Goal: Task Accomplishment & Management: Use online tool/utility

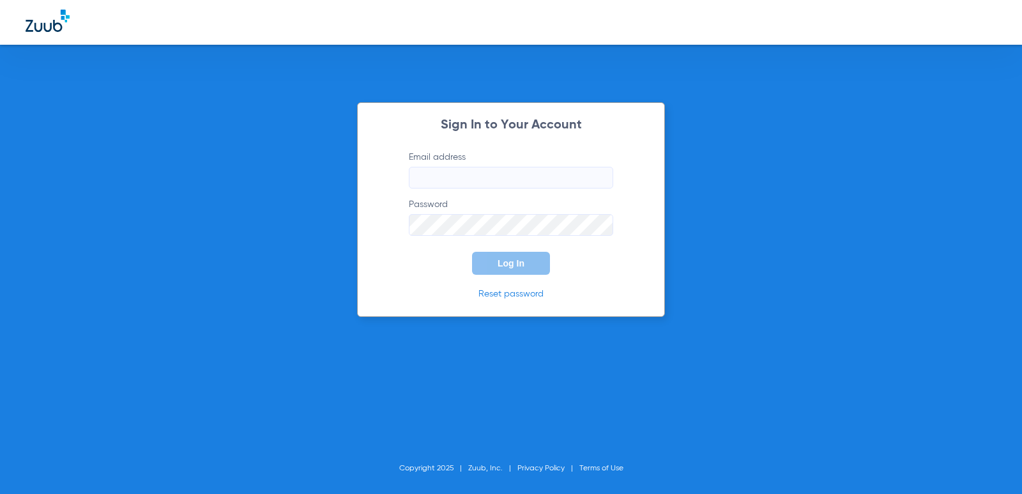
type input "[EMAIL_ADDRESS][DOMAIN_NAME]"
click at [517, 267] on span "Log In" at bounding box center [511, 263] width 27 height 10
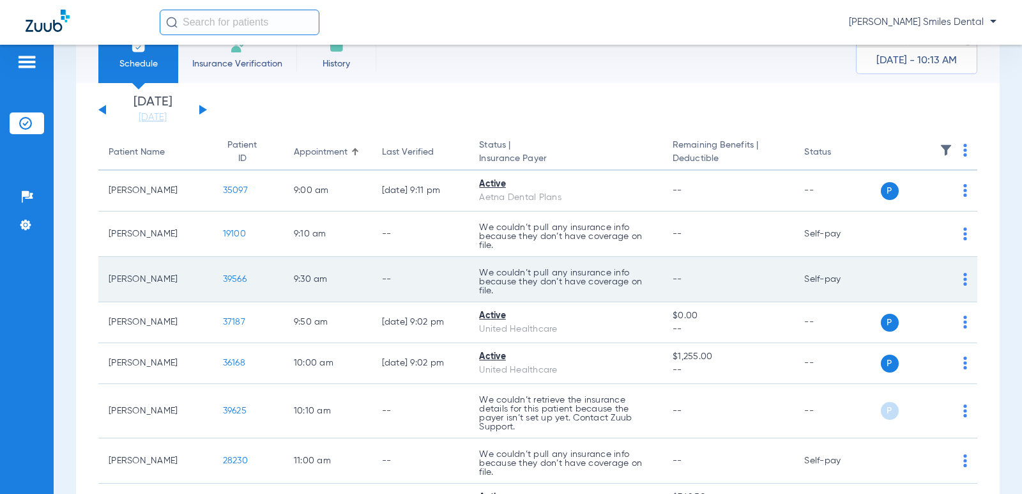
scroll to position [64, 0]
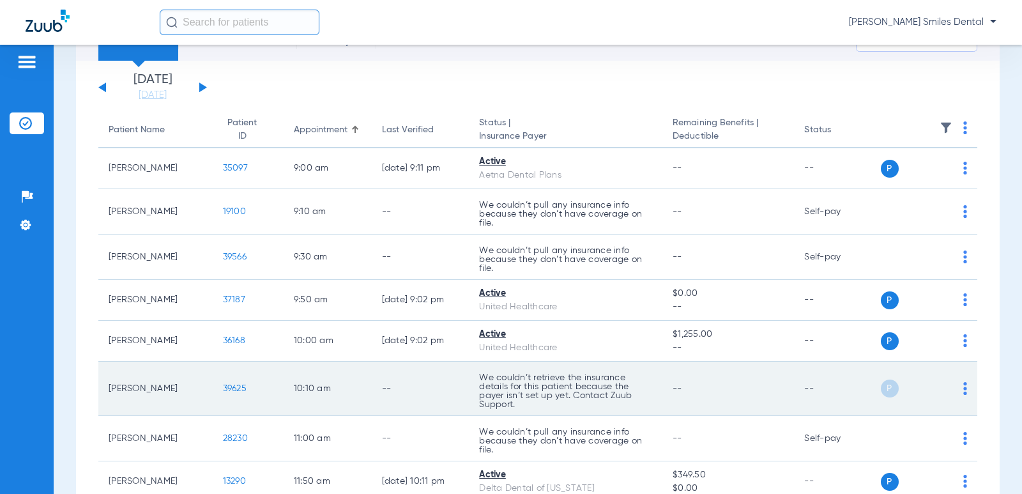
click at [223, 390] on span "39625" at bounding box center [235, 388] width 24 height 9
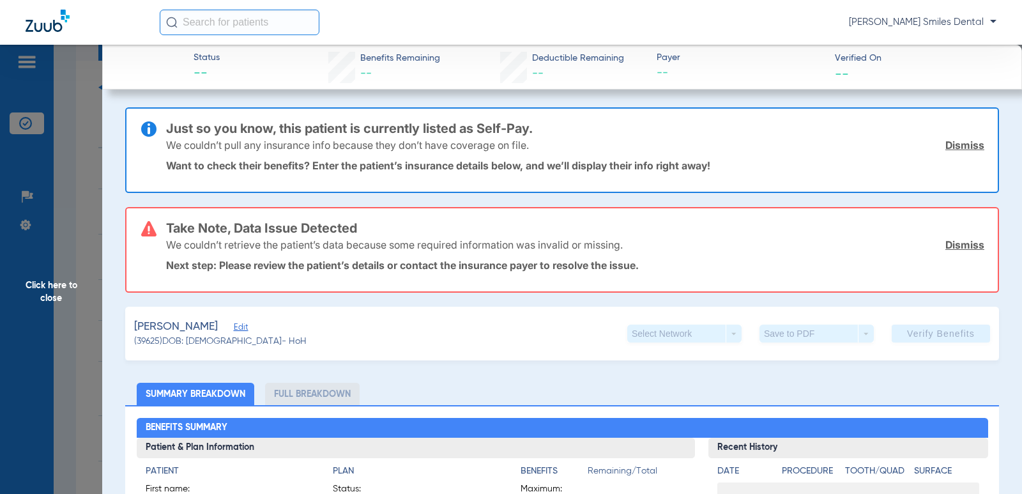
click at [61, 286] on span "Click here to close" at bounding box center [51, 292] width 102 height 494
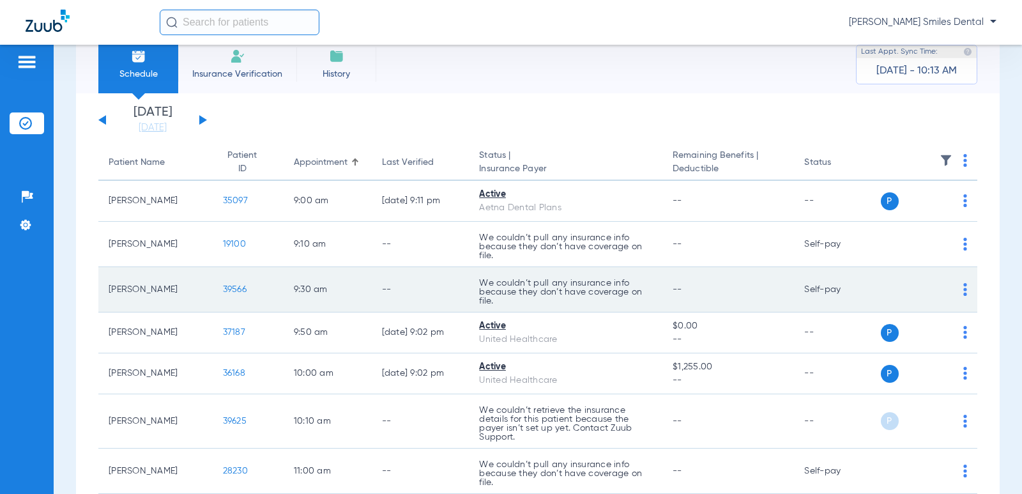
scroll to position [0, 0]
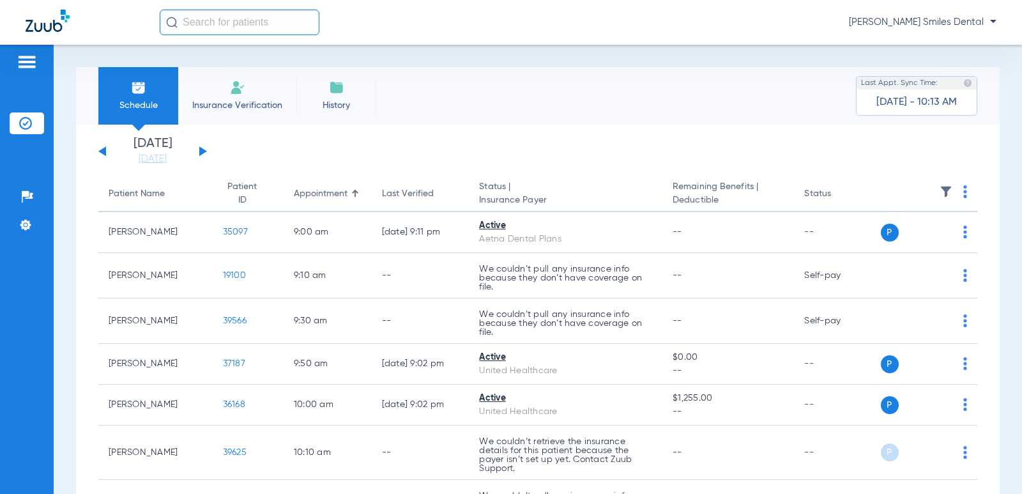
click at [243, 99] on span "Insurance Verification" at bounding box center [237, 105] width 99 height 13
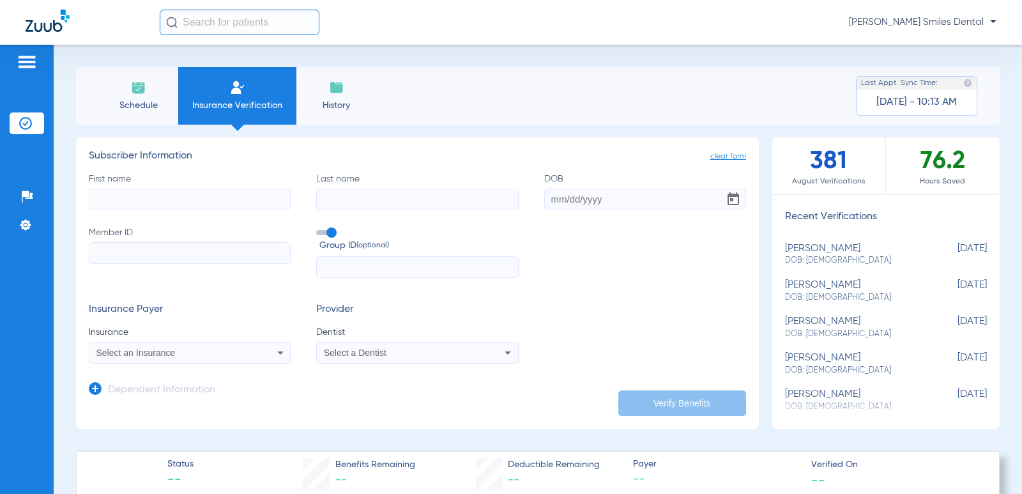
click at [157, 202] on input "First name" at bounding box center [190, 199] width 202 height 22
type input "[PERSON_NAME]"
type input "[DATE]"
type input "645780786"
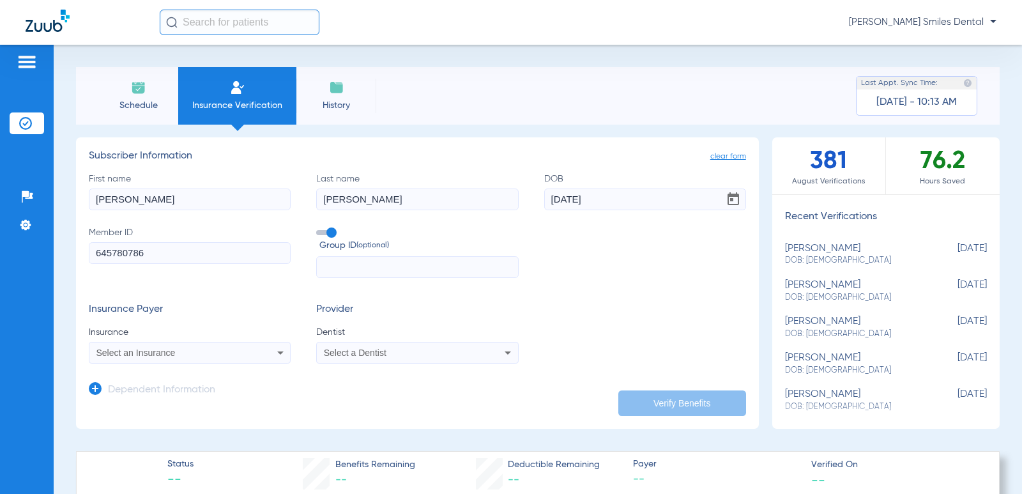
click at [183, 360] on div "Select an Insurance" at bounding box center [189, 352] width 201 height 15
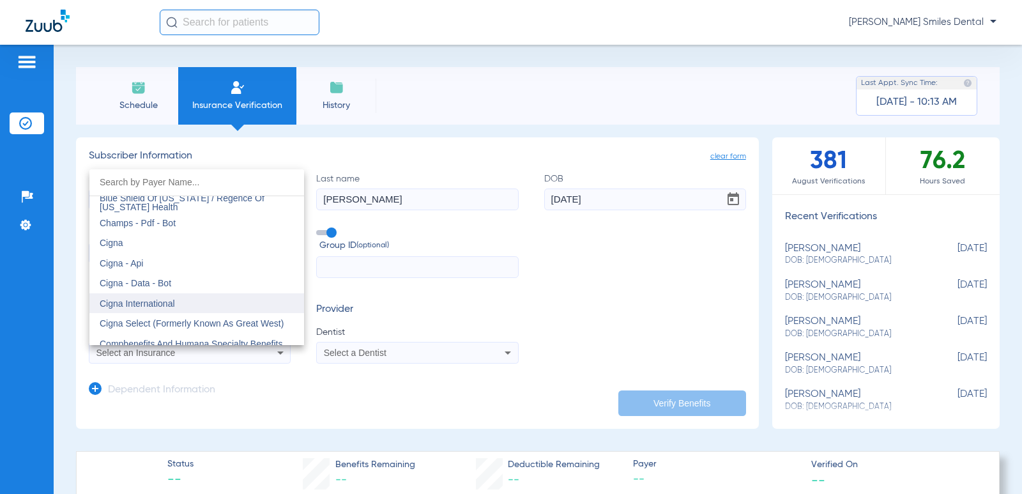
scroll to position [1853, 0]
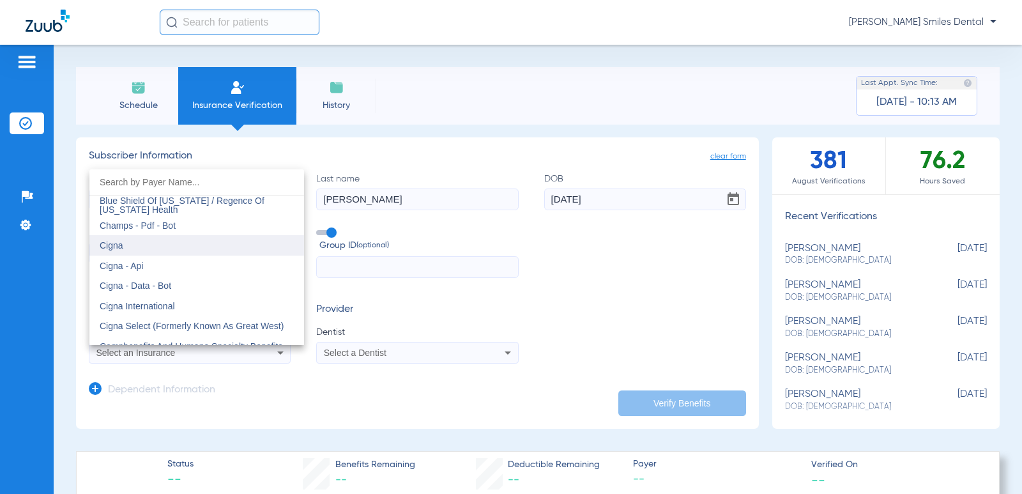
click at [144, 246] on mat-option "Cigna" at bounding box center [196, 245] width 215 height 20
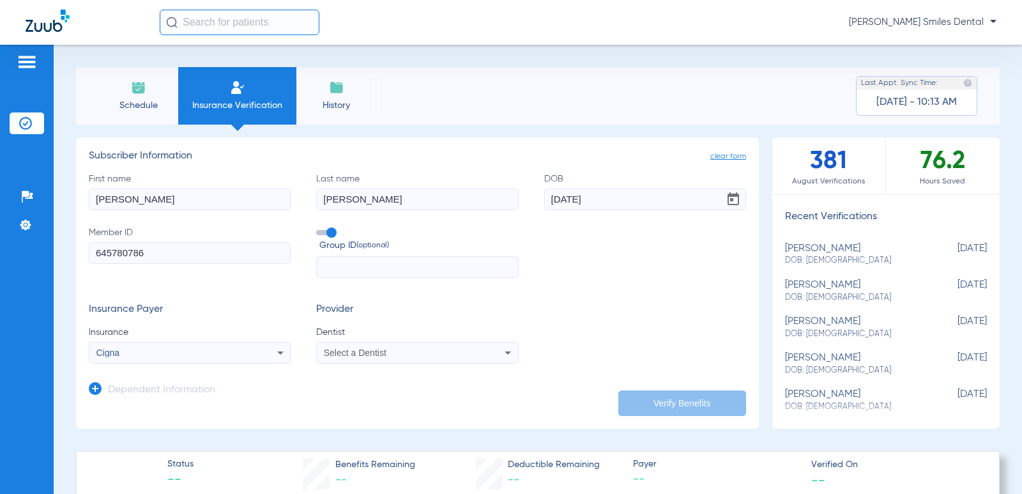
click at [370, 351] on span "Select a Dentist" at bounding box center [355, 353] width 63 height 10
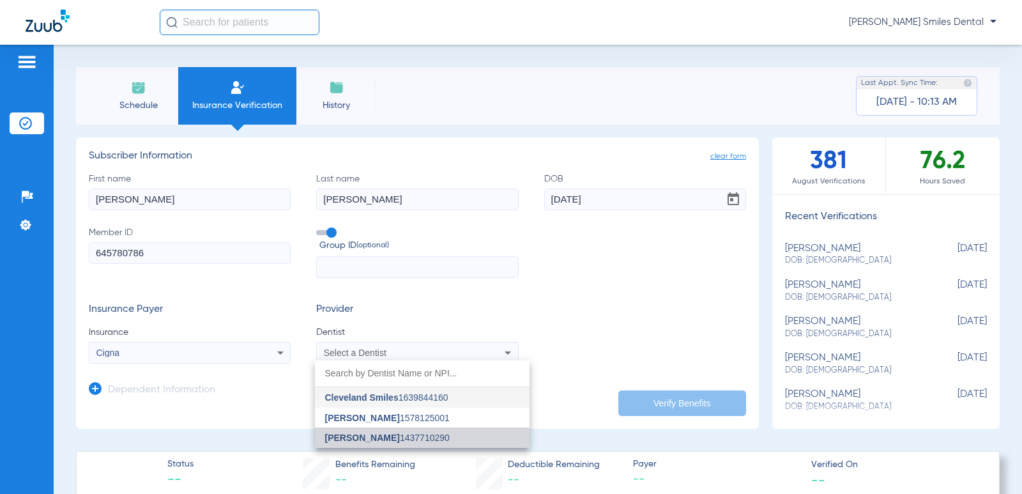
click at [356, 436] on span "[PERSON_NAME]" at bounding box center [362, 437] width 75 height 10
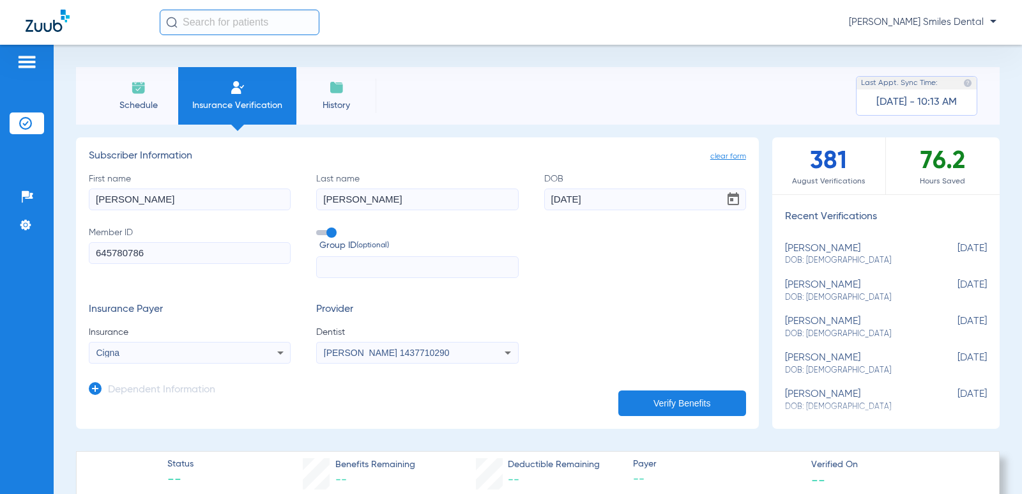
click at [684, 395] on button "Verify Benefits" at bounding box center [682, 403] width 128 height 26
type input "[PERSON_NAME]"
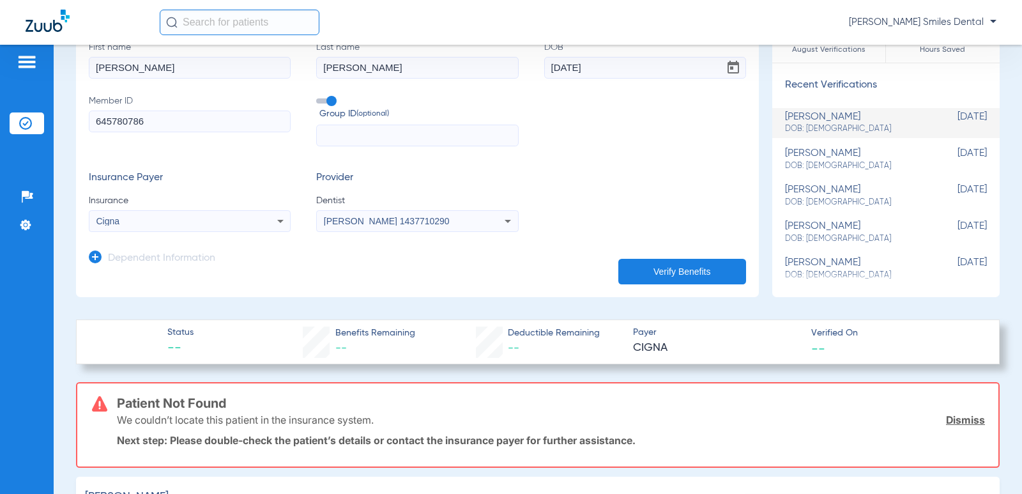
scroll to position [192, 0]
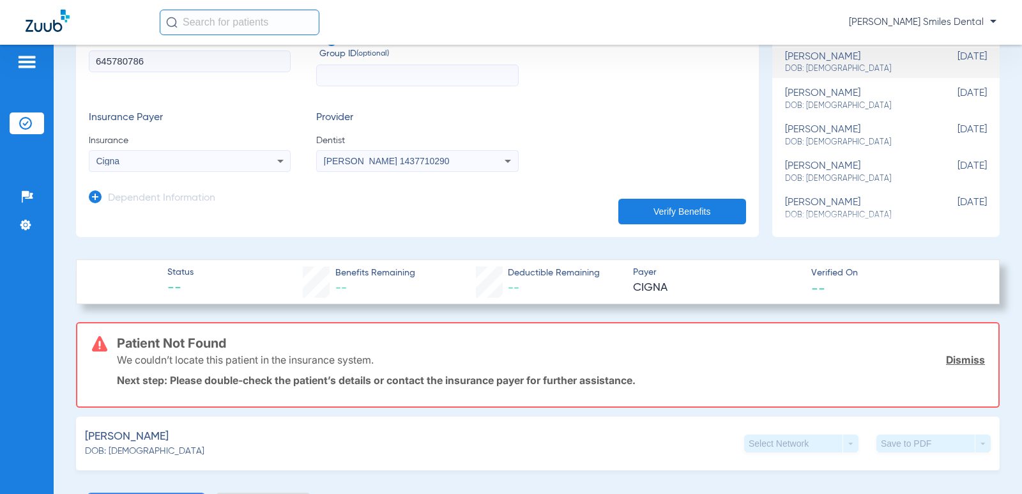
click at [142, 166] on div "Cigna" at bounding box center [189, 160] width 201 height 15
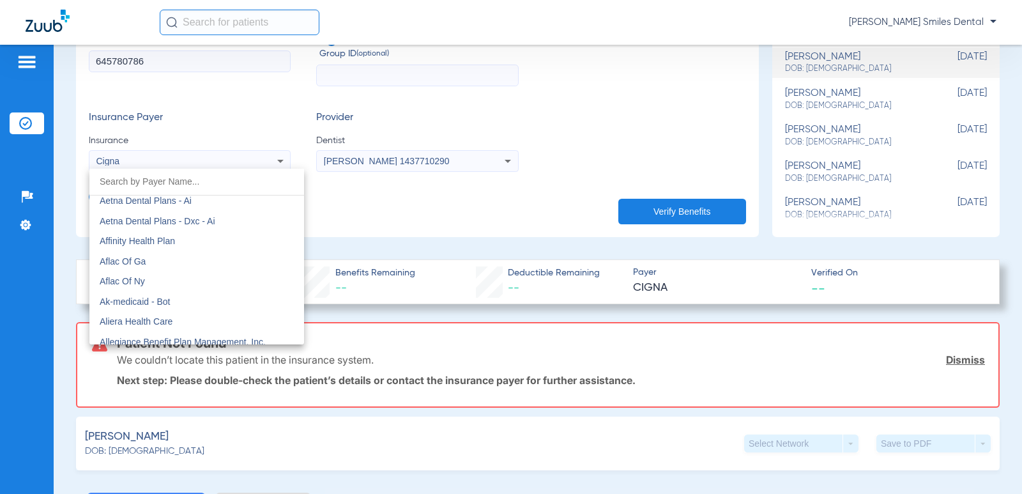
scroll to position [102, 0]
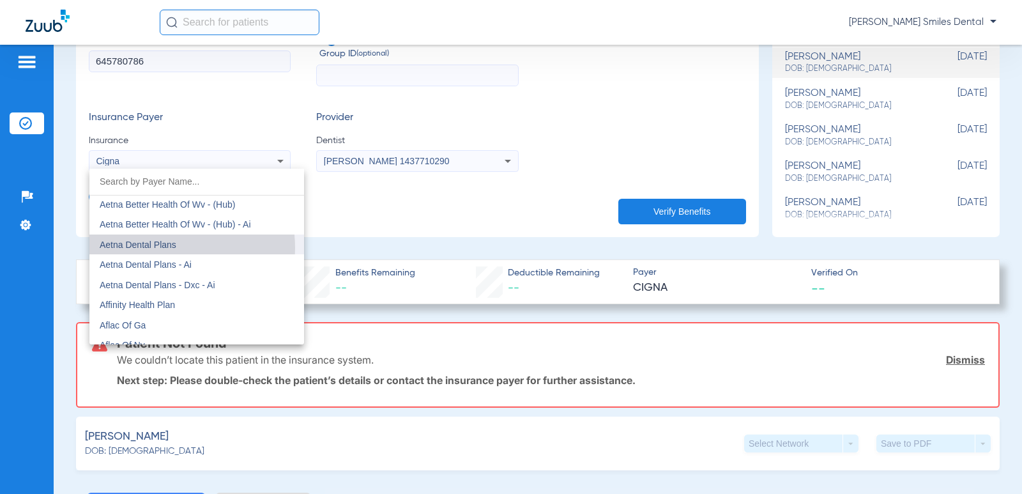
click at [162, 248] on span "Aetna Dental Plans" at bounding box center [138, 245] width 77 height 10
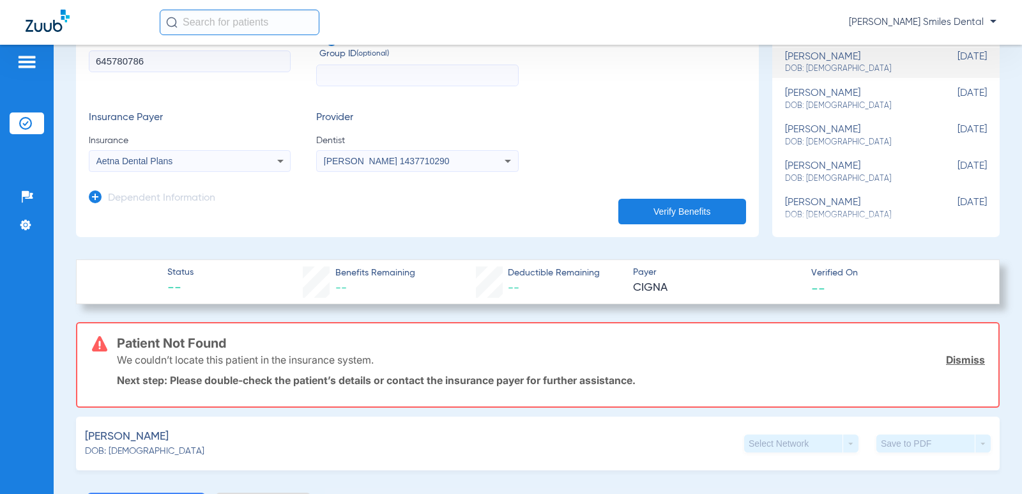
click at [668, 211] on button "Verify Benefits" at bounding box center [682, 212] width 128 height 26
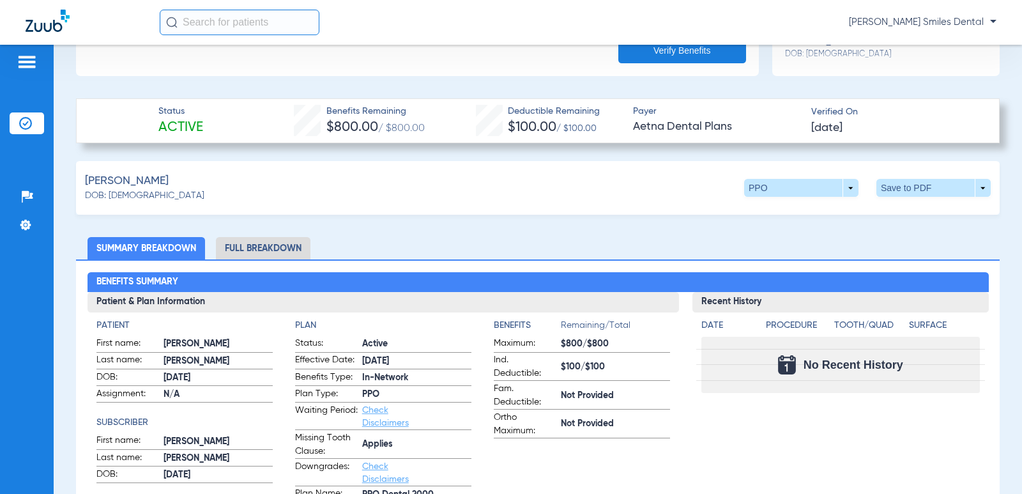
scroll to position [383, 0]
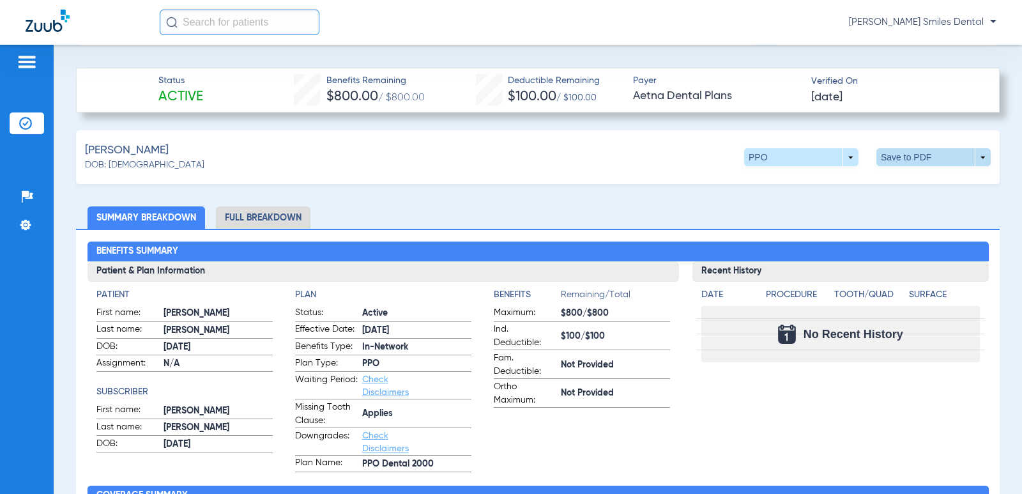
click at [904, 162] on span at bounding box center [933, 157] width 114 height 18
click at [845, 183] on span "Save to PDF" at bounding box center [828, 181] width 50 height 9
